Goal: Information Seeking & Learning: Learn about a topic

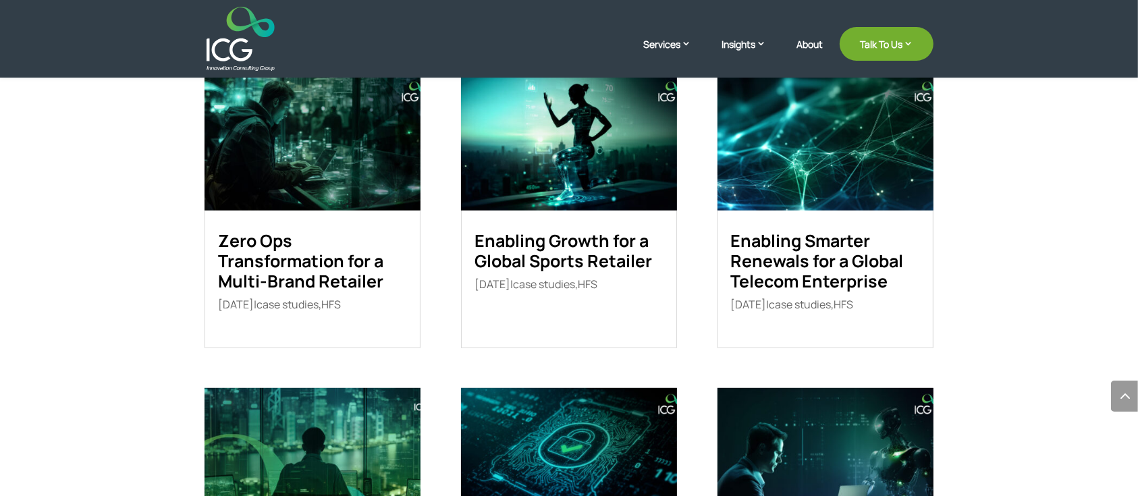
scroll to position [182, 0]
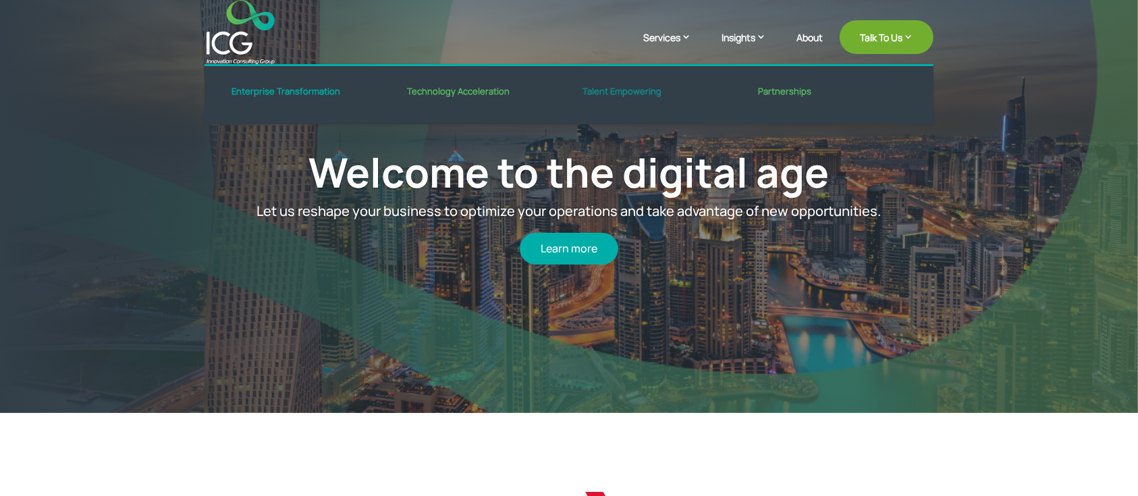
click at [634, 95] on link "Talent Empowering" at bounding box center [646, 95] width 155 height 18
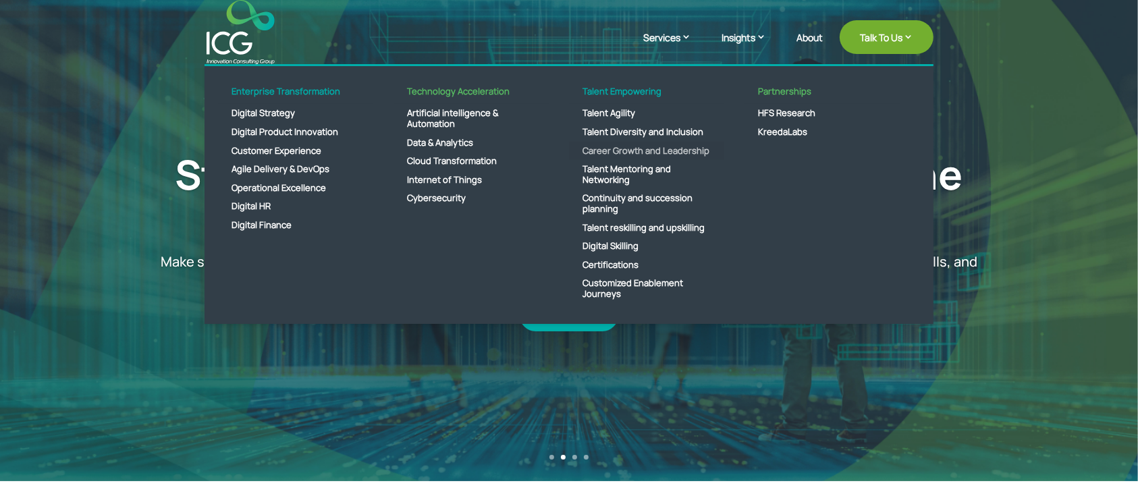
click at [625, 147] on link "Career Growth and Leadership" at bounding box center [646, 151] width 155 height 19
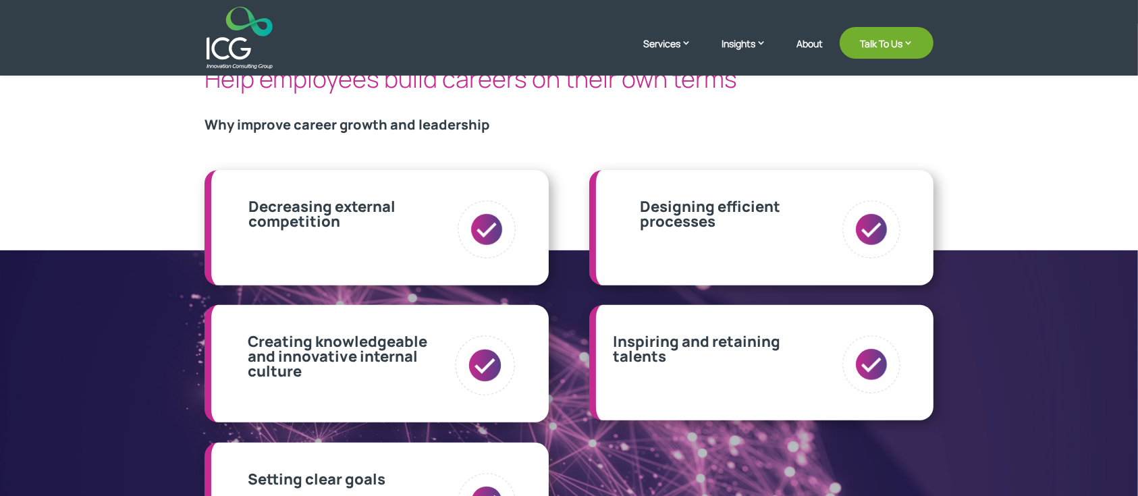
scroll to position [362, 0]
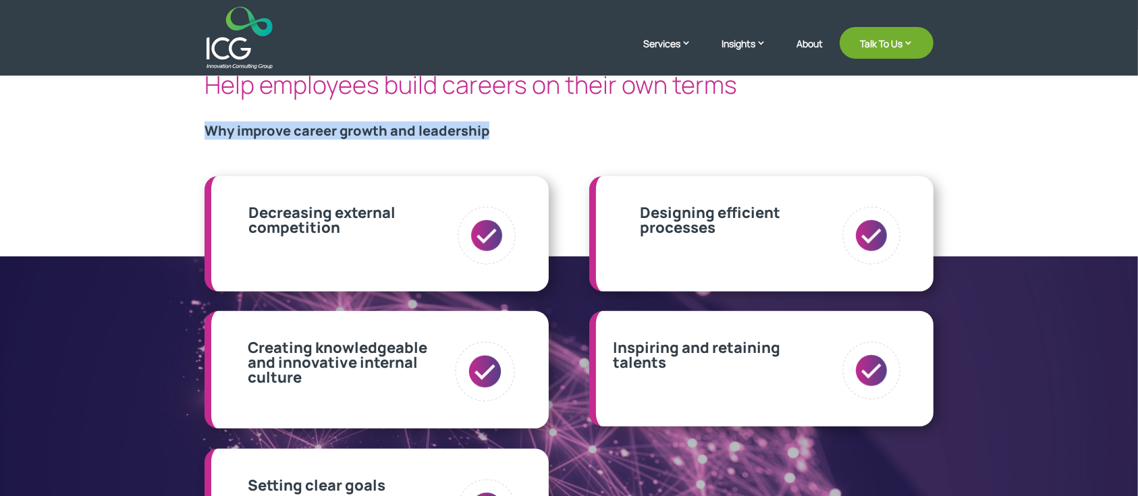
drag, startPoint x: 259, startPoint y: 131, endPoint x: 535, endPoint y: 131, distance: 275.5
click at [535, 131] on h3 "Why improve career growth and leadership" at bounding box center [569, 134] width 729 height 20
copy h3 "Why improve career growth and leadership"
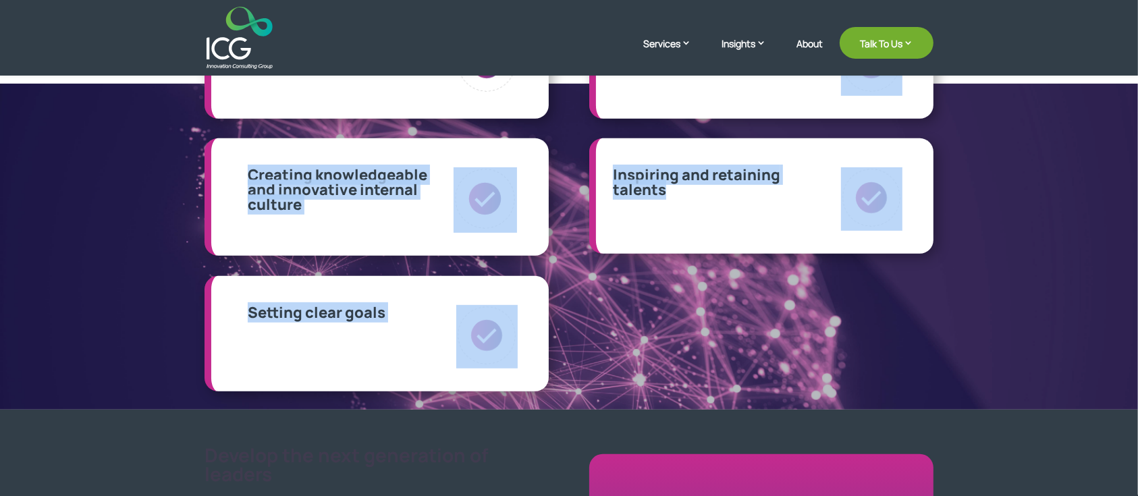
scroll to position [541, 0]
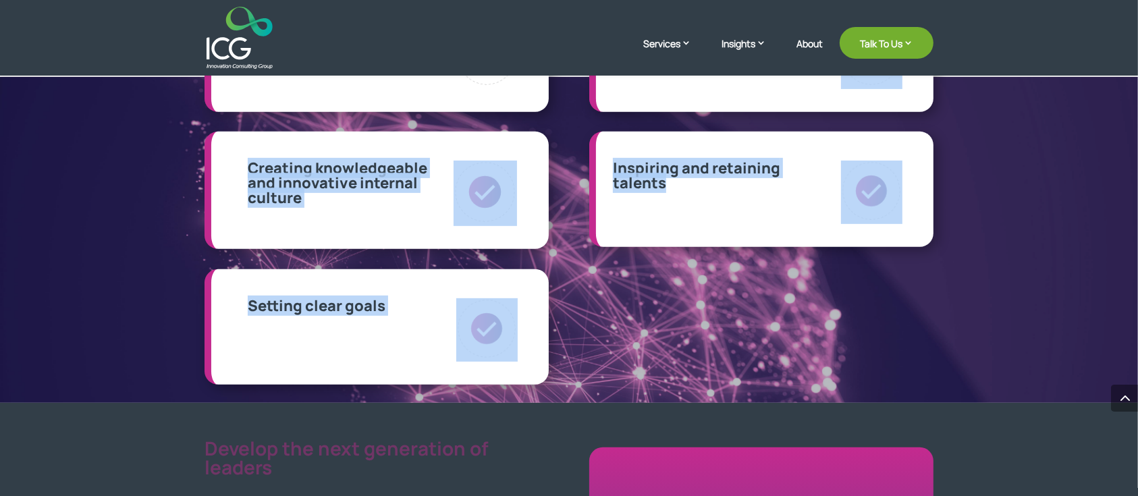
drag, startPoint x: 248, startPoint y: 203, endPoint x: 797, endPoint y: 269, distance: 552.2
click at [797, 269] on div "Decreasing external competition Creating knowledgeable and innovative internal …" at bounding box center [569, 190] width 729 height 425
copy div "Decreasing external competition Creating knowledgeable and innovative internal …"
